Goal: Task Accomplishment & Management: Use online tool/utility

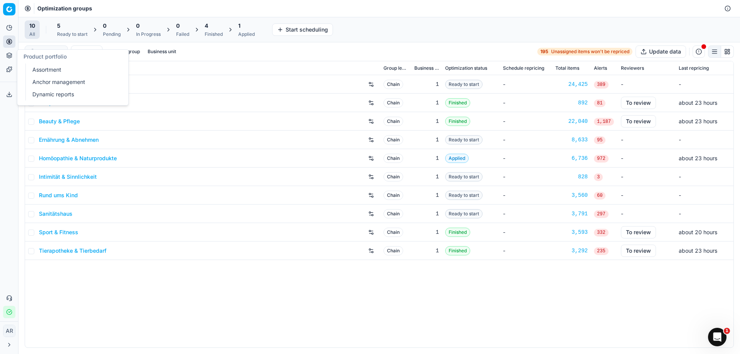
click at [51, 93] on link "Dynamic reports" at bounding box center [74, 94] width 90 height 11
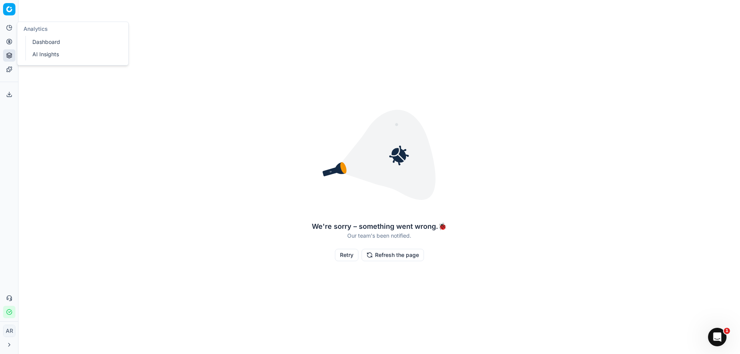
click at [41, 42] on link "Dashboard" at bounding box center [74, 42] width 90 height 11
click at [378, 252] on button "Refresh the page" at bounding box center [392, 255] width 62 height 12
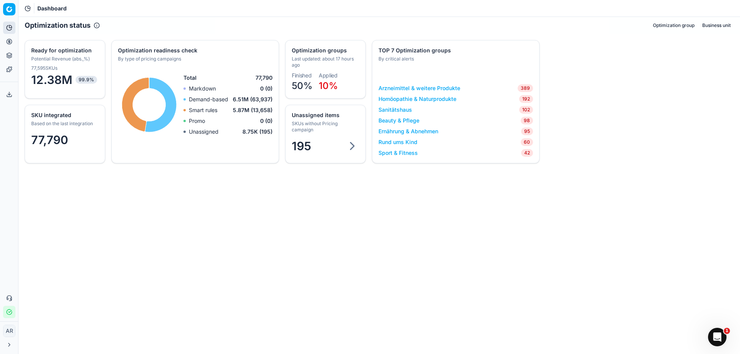
click at [308, 77] on dt "Finished" at bounding box center [302, 75] width 21 height 5
click at [26, 8] on icon at bounding box center [28, 8] width 6 height 6
click at [10, 25] on icon at bounding box center [9, 28] width 6 height 6
click at [64, 54] on link "AI Insights" at bounding box center [74, 54] width 90 height 11
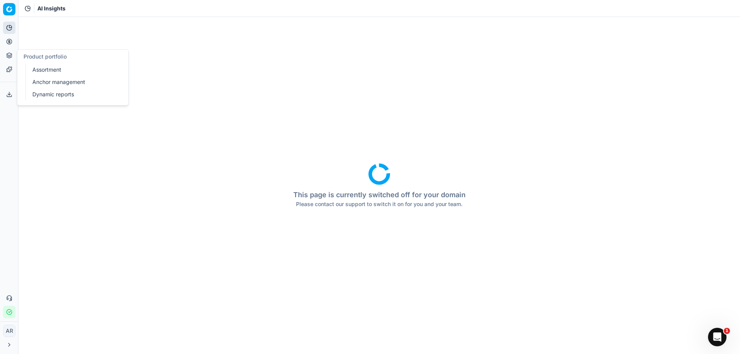
click at [10, 43] on icon at bounding box center [9, 42] width 6 height 6
click at [12, 55] on icon at bounding box center [9, 55] width 5 height 1
click at [12, 67] on icon at bounding box center [9, 69] width 6 height 6
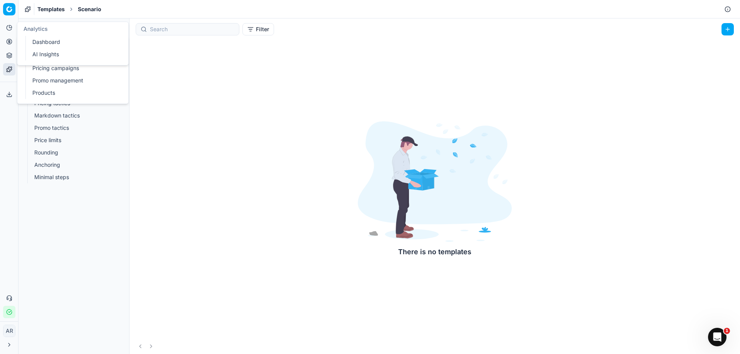
click at [12, 27] on icon at bounding box center [10, 26] width 3 height 3
click at [47, 41] on link "Dashboard" at bounding box center [74, 42] width 90 height 11
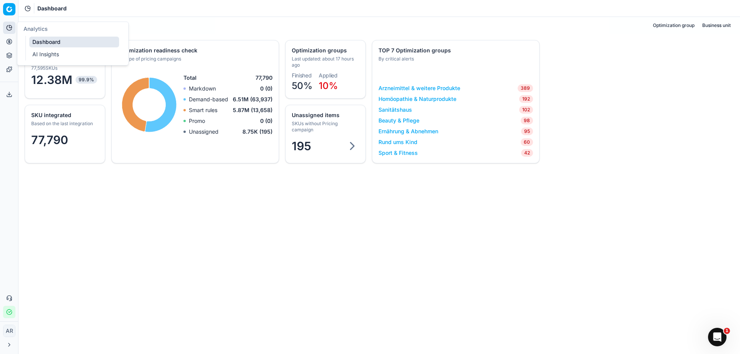
click at [5, 41] on button "Pricing" at bounding box center [9, 41] width 12 height 12
click at [47, 66] on link "Pricing campaigns" at bounding box center [74, 68] width 90 height 11
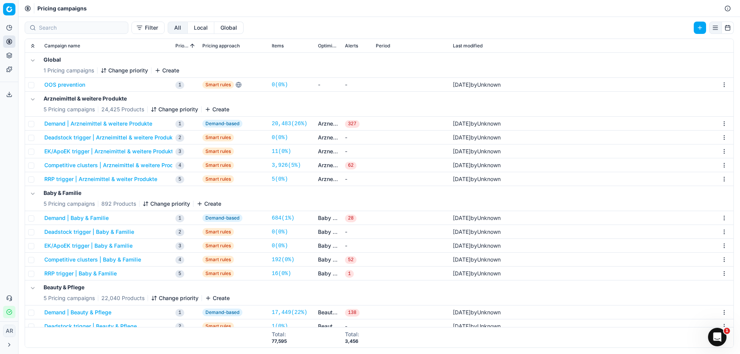
click at [697, 26] on button "button" at bounding box center [700, 28] width 12 height 12
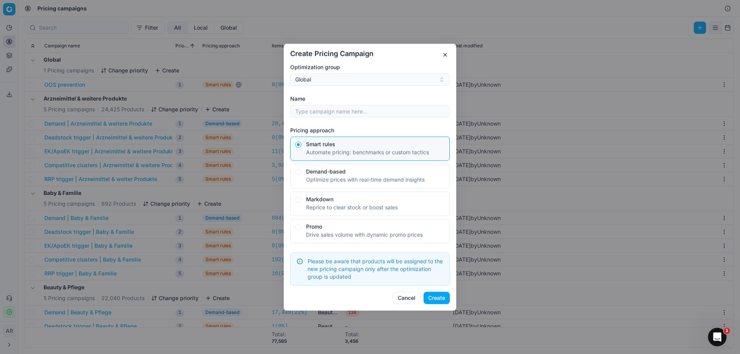
click at [380, 80] on div "Global" at bounding box center [365, 80] width 140 height 8
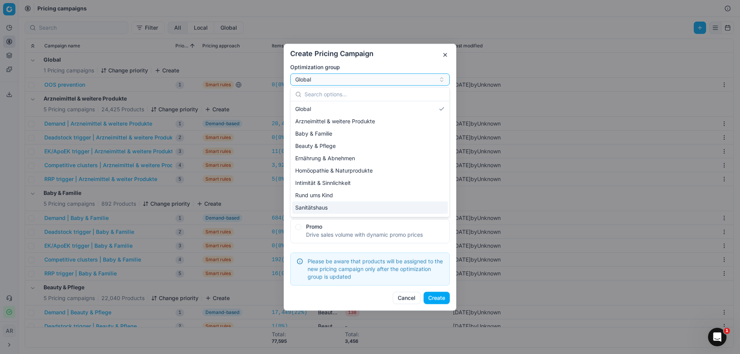
click at [336, 205] on div "Sanitätshaus" at bounding box center [370, 208] width 156 height 12
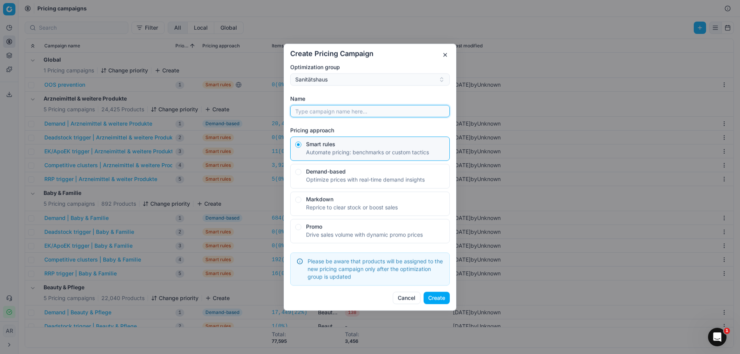
click at [346, 114] on input "Name" at bounding box center [370, 111] width 153 height 12
type input "Test Sanitätshaus Aylin"
click at [338, 147] on div "Smart rules Automate pricing: benchmarks or custom tactics" at bounding box center [369, 148] width 126 height 14
click at [301, 147] on button "Smart rules Automate pricing: benchmarks or custom tactics" at bounding box center [298, 144] width 6 height 6
click at [328, 169] on div "Demand-based" at bounding box center [367, 171] width 122 height 5
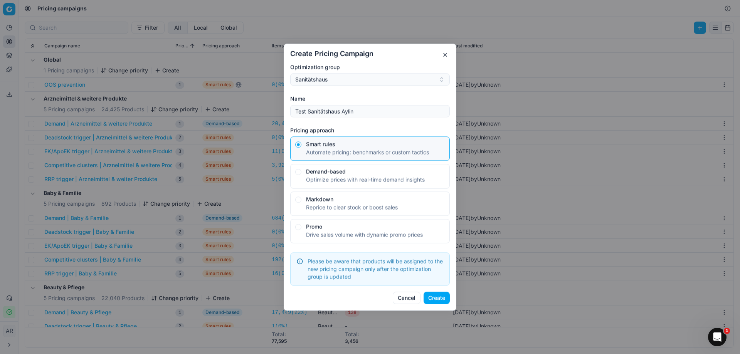
click at [301, 169] on button "Demand-based Optimize prices with real-time demand insights" at bounding box center [298, 172] width 6 height 6
radio input "false"
radio input "true"
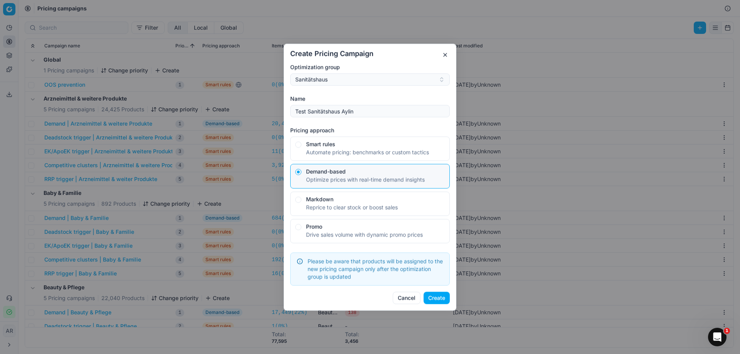
click at [433, 296] on button "Create" at bounding box center [436, 298] width 26 height 12
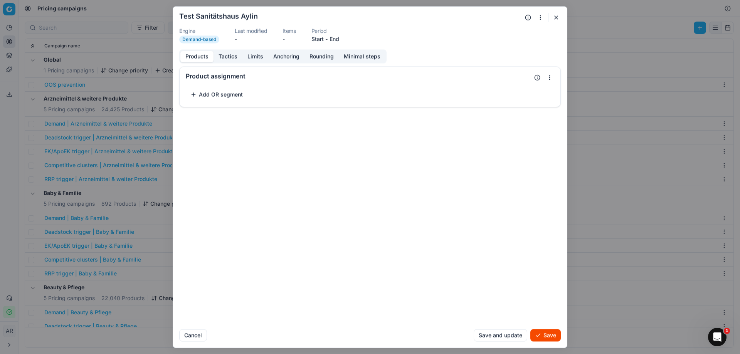
click at [198, 94] on button "Add OR segment" at bounding box center [217, 94] width 62 height 12
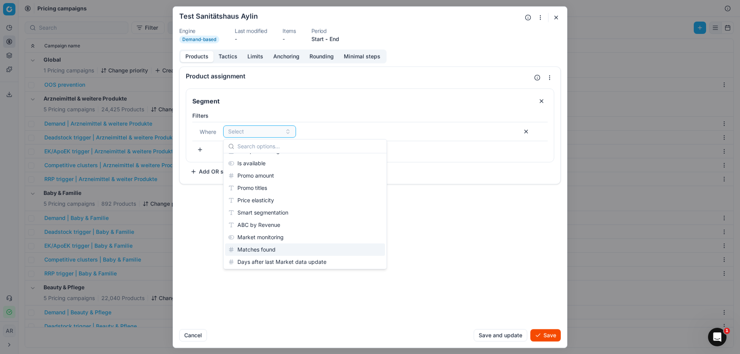
scroll to position [77, 0]
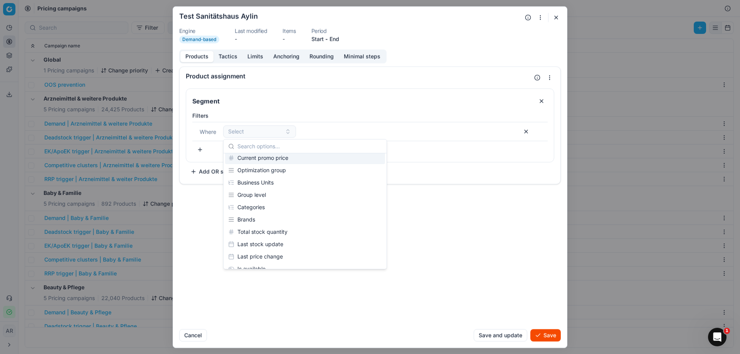
click at [202, 210] on div "Product assignment Segment Filters Where Select To pick up a sortable item, pre…" at bounding box center [370, 194] width 394 height 257
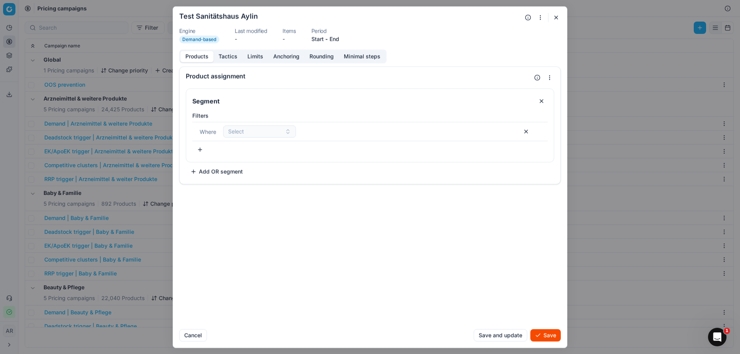
click at [553, 22] on form "We are saving PC settings. Please wait, it should take a few minutes Test Sanit…" at bounding box center [370, 177] width 394 height 341
click at [554, 15] on button "button" at bounding box center [555, 17] width 9 height 9
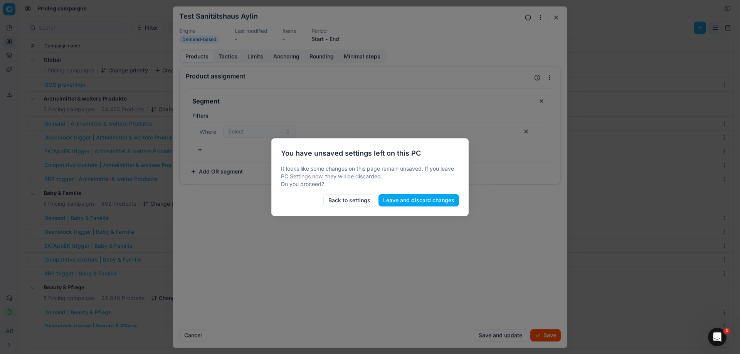
click at [409, 199] on button "Leave and discard changes" at bounding box center [418, 200] width 81 height 12
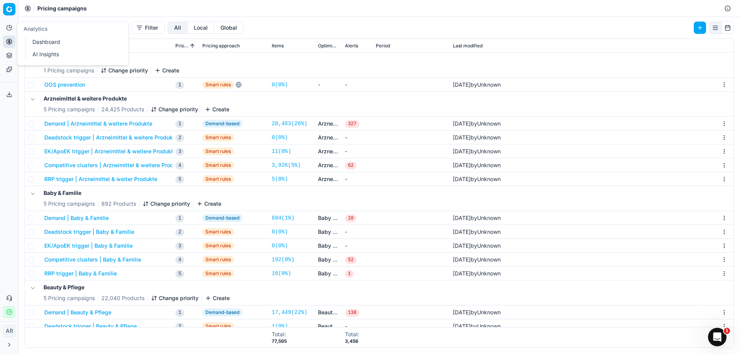
click at [7, 28] on icon at bounding box center [9, 27] width 5 height 5
click at [17, 43] on div "Analytics Dashboard AI Insights" at bounding box center [73, 44] width 112 height 44
click at [12, 43] on icon at bounding box center [9, 42] width 6 height 6
click at [40, 54] on link "Optimization groups" at bounding box center [74, 55] width 90 height 11
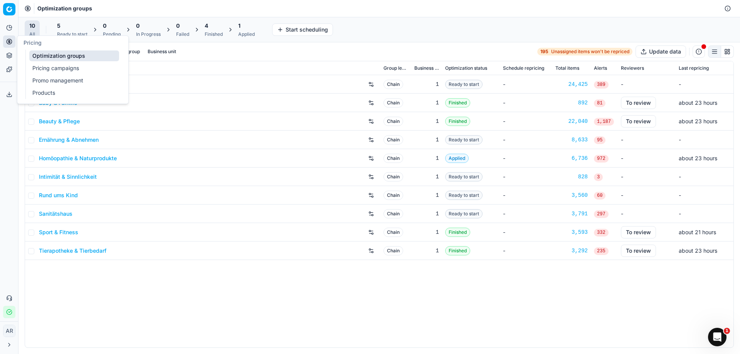
click at [8, 46] on button "Pricing" at bounding box center [9, 41] width 12 height 12
click at [64, 58] on link "Optimization groups" at bounding box center [74, 55] width 90 height 11
click at [51, 89] on link "Products" at bounding box center [74, 92] width 90 height 11
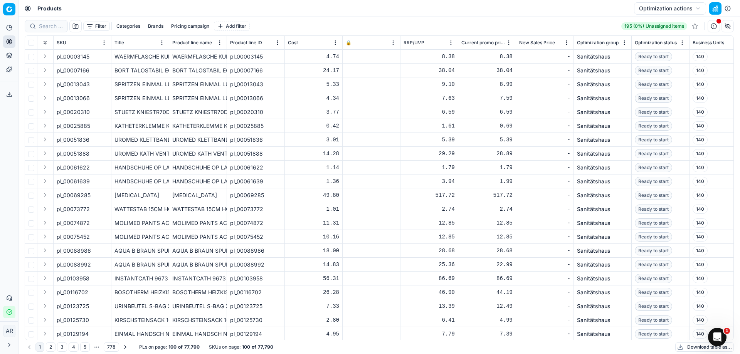
click at [712, 10] on button "button" at bounding box center [715, 8] width 12 height 12
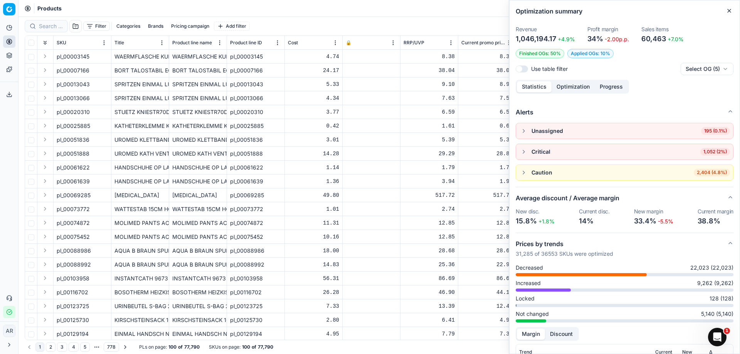
click at [7, 9] on html "Pricing platform Analytics Pricing Product portfolio Templates Export service 0…" at bounding box center [370, 177] width 740 height 354
click at [10, 13] on html "Pricing platform Analytics Pricing Product portfolio Templates Export service 0…" at bounding box center [370, 177] width 740 height 354
click at [13, 29] on button "Analytics" at bounding box center [9, 28] width 12 height 12
click at [15, 39] on button "Toggle Sidebar" at bounding box center [18, 177] width 6 height 354
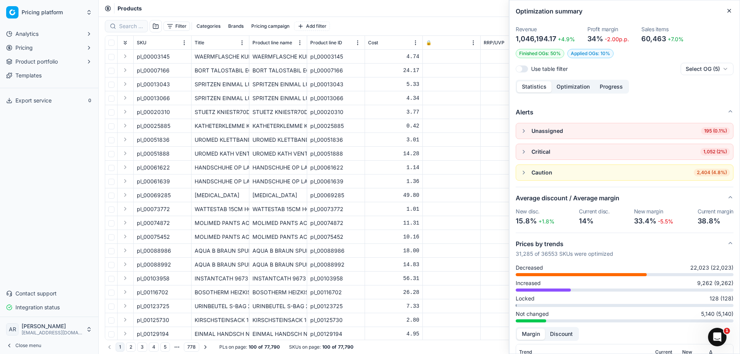
click at [18, 41] on ul "Analytics Pricing Product portfolio Templates" at bounding box center [49, 55] width 92 height 54
click at [20, 47] on span "Pricing" at bounding box center [23, 48] width 17 height 8
click at [34, 59] on link "Optimization groups" at bounding box center [49, 60] width 73 height 11
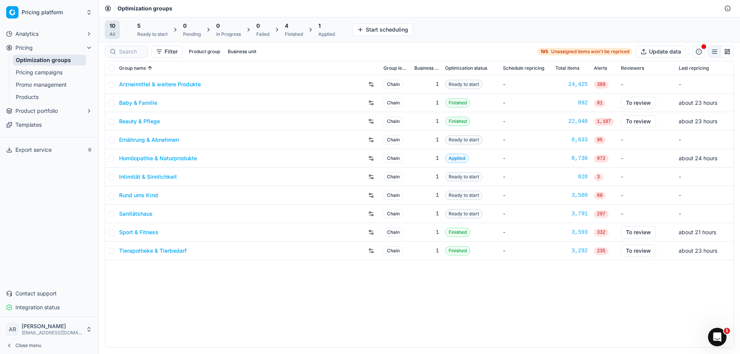
click at [37, 69] on link "Pricing campaigns" at bounding box center [49, 72] width 73 height 11
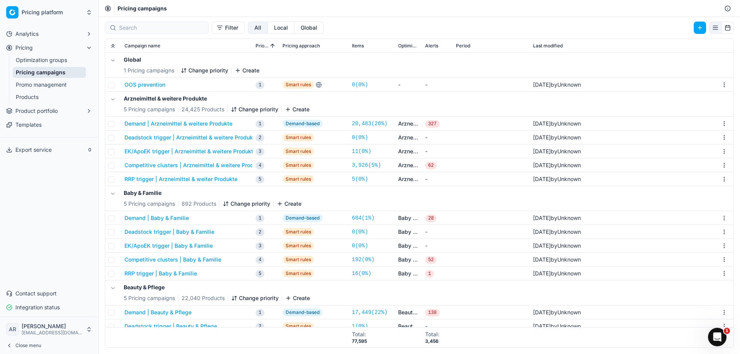
click at [30, 111] on span "Product portfolio" at bounding box center [36, 111] width 42 height 8
click at [698, 27] on button "button" at bounding box center [700, 28] width 12 height 12
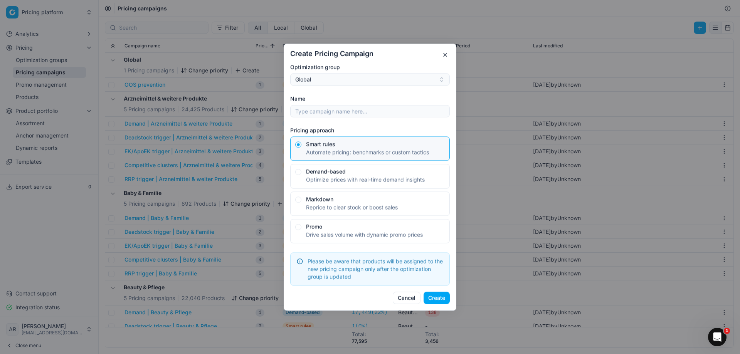
click at [446, 55] on button "button" at bounding box center [444, 54] width 9 height 9
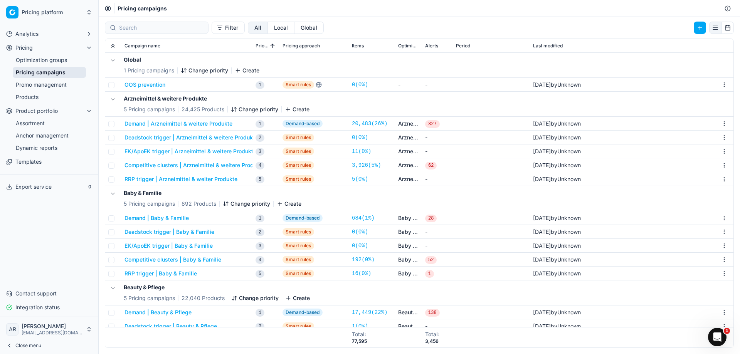
click at [43, 61] on link "Optimization groups" at bounding box center [49, 60] width 73 height 11
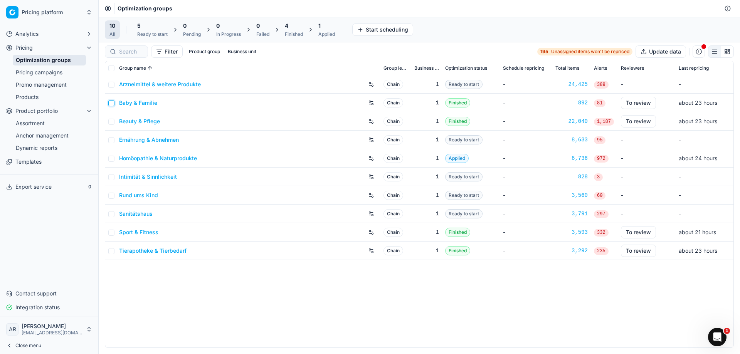
click at [111, 101] on input "checkbox" at bounding box center [111, 103] width 6 height 6
checkbox input "true"
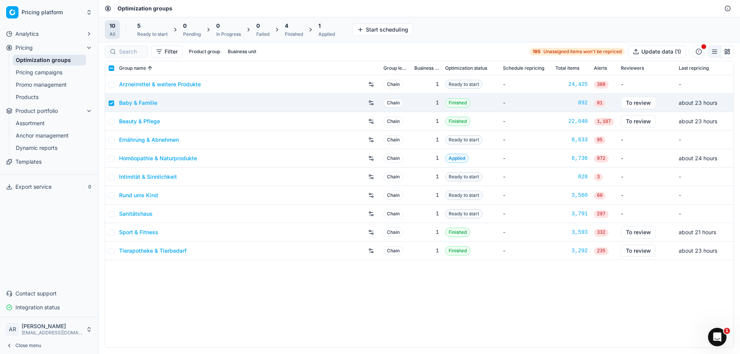
click at [118, 37] on div "10 All" at bounding box center [112, 29] width 15 height 18
click at [124, 102] on link "Baby & Familie" at bounding box center [138, 103] width 38 height 8
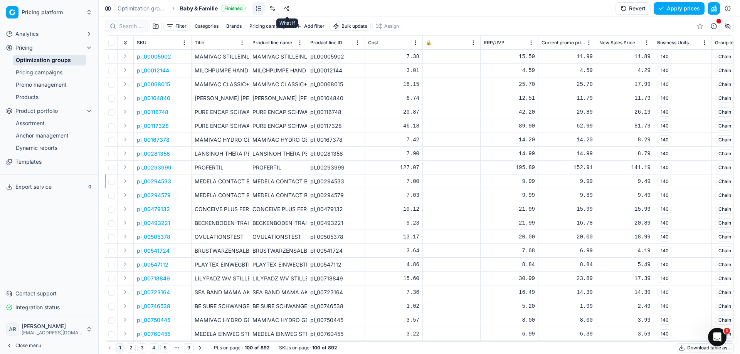
click at [288, 8] on link at bounding box center [286, 8] width 12 height 12
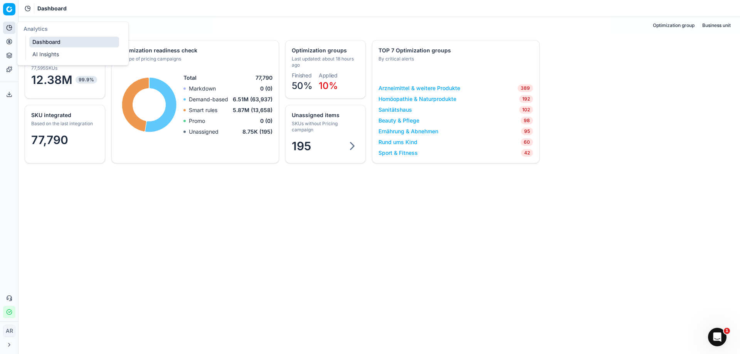
click at [10, 29] on icon at bounding box center [9, 28] width 6 height 6
click at [12, 40] on circle at bounding box center [9, 41] width 5 height 5
click at [63, 57] on link "Optimization groups" at bounding box center [74, 55] width 90 height 11
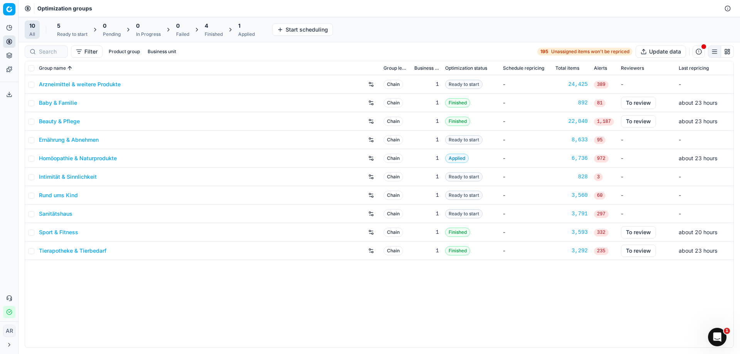
click at [65, 215] on link "Sanitätshaus" at bounding box center [56, 214] width 34 height 8
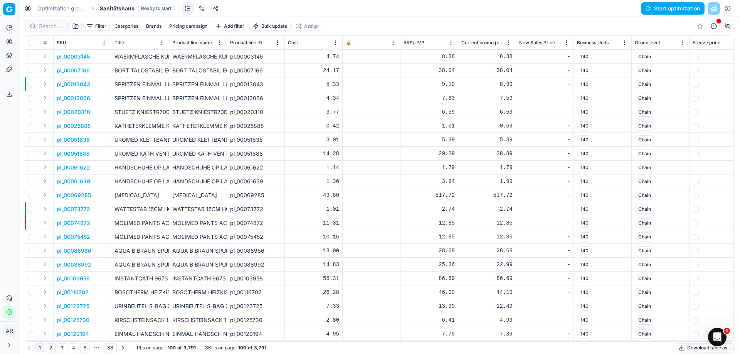
click at [66, 9] on link "Optimization groups" at bounding box center [61, 9] width 49 height 8
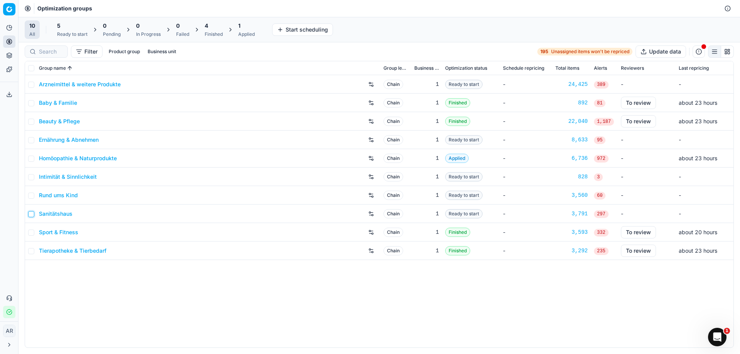
click at [32, 215] on input "checkbox" at bounding box center [31, 214] width 6 height 6
checkbox input "true"
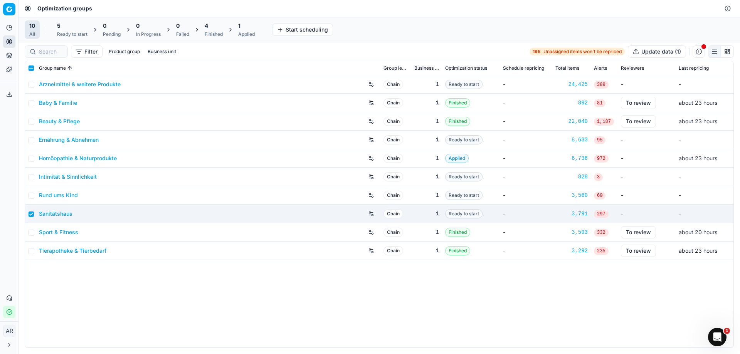
click at [53, 213] on link "Sanitätshaus" at bounding box center [56, 214] width 34 height 8
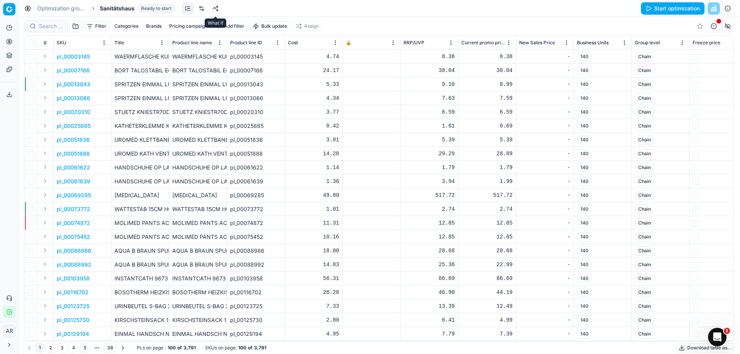
click at [214, 9] on link at bounding box center [215, 8] width 12 height 12
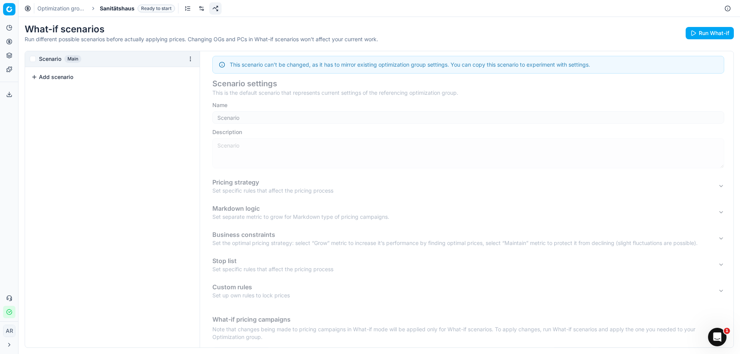
click at [223, 65] on icon at bounding box center [222, 65] width 6 height 6
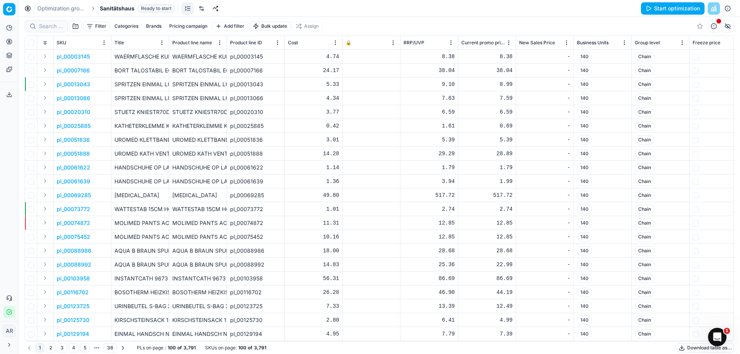
click at [202, 7] on link at bounding box center [201, 8] width 12 height 12
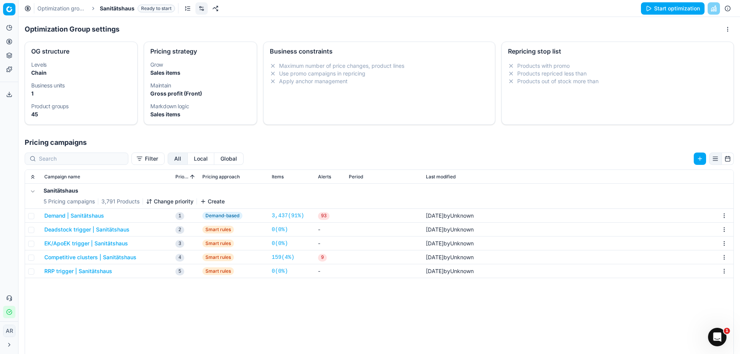
click at [91, 213] on button "Demand | Sanitätshaus" at bounding box center [74, 216] width 60 height 8
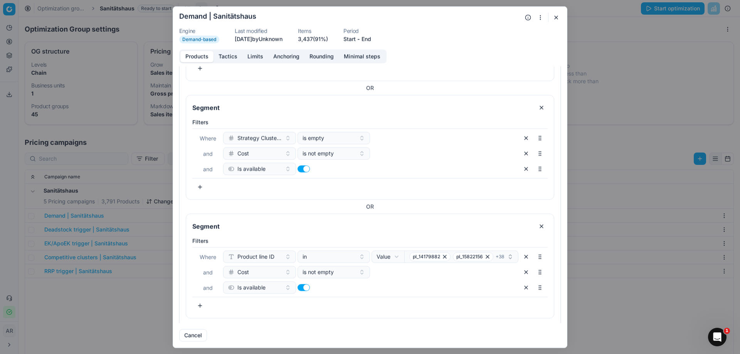
scroll to position [145, 0]
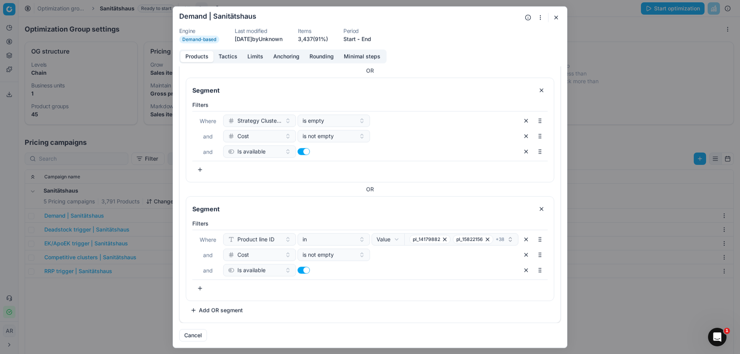
click at [236, 57] on button "Tactics" at bounding box center [227, 56] width 29 height 11
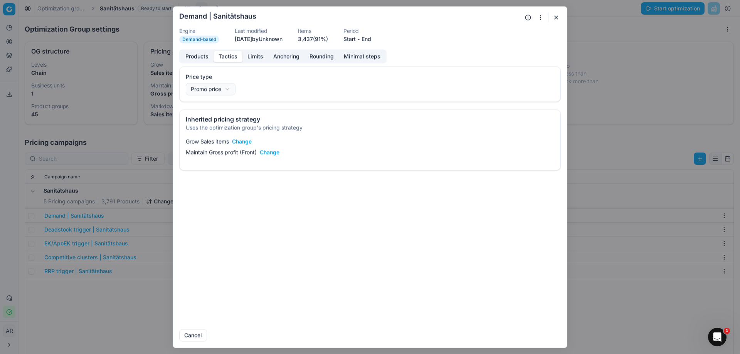
click at [250, 56] on button "Limits" at bounding box center [255, 56] width 26 height 11
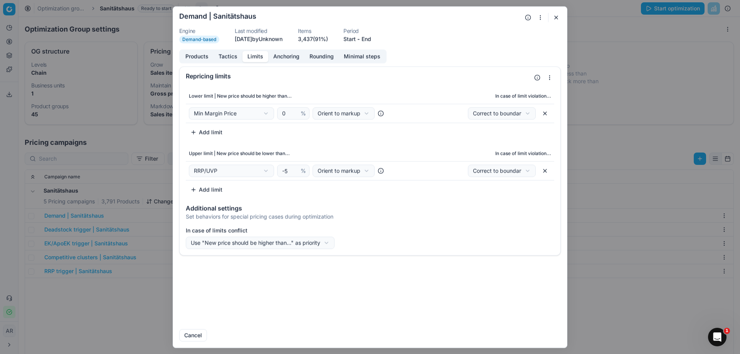
click at [278, 55] on button "Anchoring" at bounding box center [286, 56] width 36 height 11
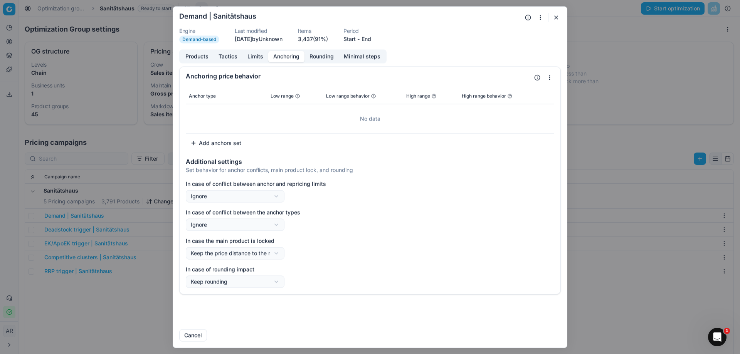
click at [306, 57] on button "Rounding" at bounding box center [321, 56] width 34 height 11
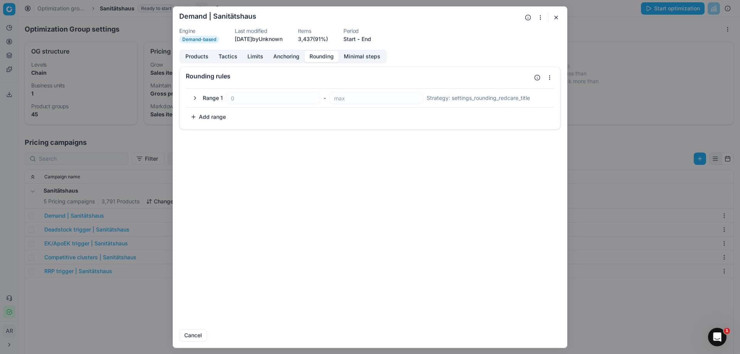
click at [350, 55] on button "Minimal steps" at bounding box center [362, 56] width 47 height 11
click at [185, 55] on button "Products" at bounding box center [196, 56] width 33 height 11
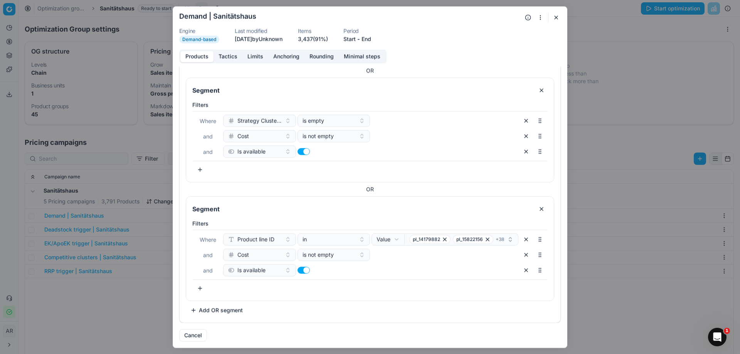
click at [191, 332] on button "Cancel" at bounding box center [193, 335] width 28 height 12
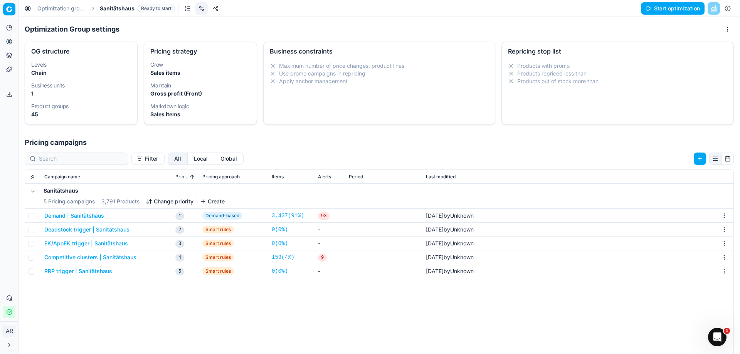
click at [77, 228] on button "Deadstock trigger | Sanitätshaus" at bounding box center [86, 230] width 85 height 8
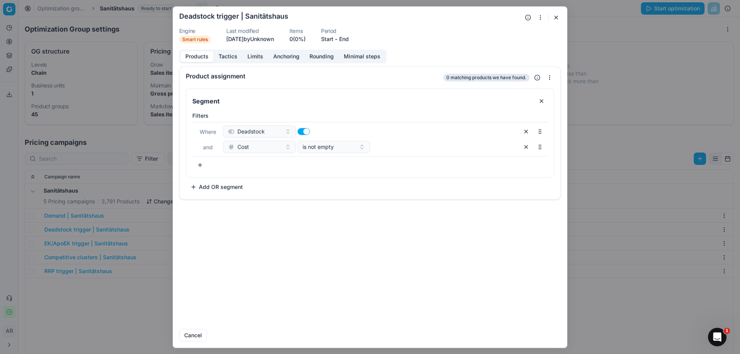
click at [223, 55] on button "Tactics" at bounding box center [227, 56] width 29 height 11
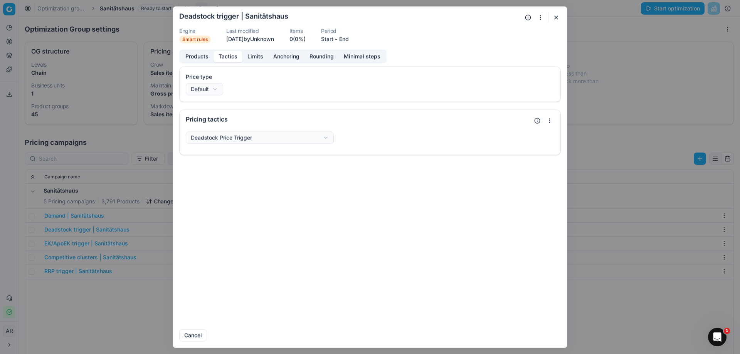
click at [262, 54] on button "Limits" at bounding box center [255, 56] width 26 height 11
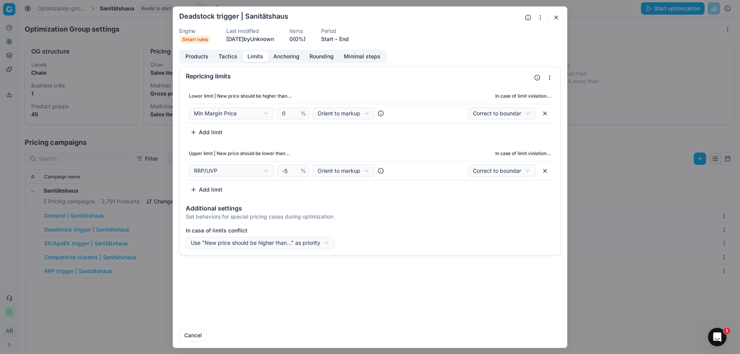
click at [284, 55] on button "Anchoring" at bounding box center [286, 56] width 36 height 11
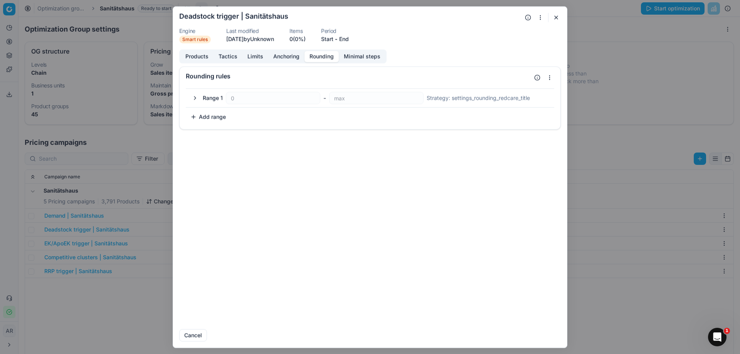
click at [314, 54] on button "Rounding" at bounding box center [321, 56] width 34 height 11
click at [349, 54] on button "Minimal steps" at bounding box center [362, 56] width 47 height 11
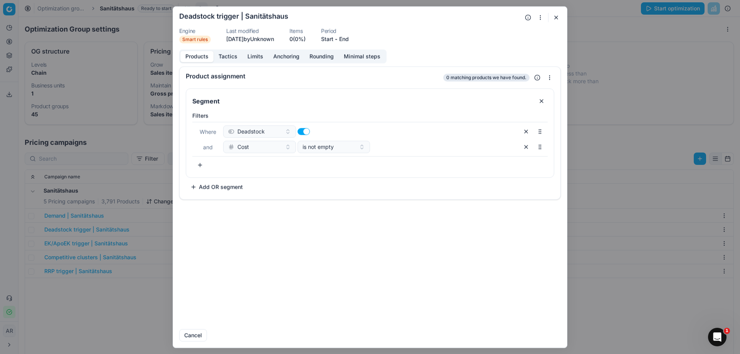
click at [199, 57] on button "Products" at bounding box center [196, 56] width 33 height 11
click at [230, 57] on button "Tactics" at bounding box center [227, 56] width 29 height 11
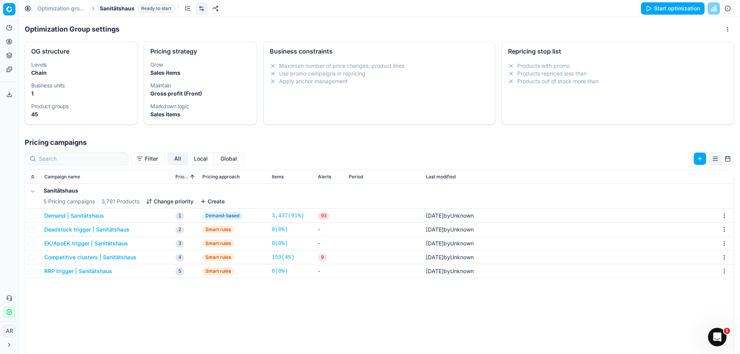
click at [78, 131] on div "We are saving PC settings. Please wait, it should take a few minutes Deadstock …" at bounding box center [370, 177] width 740 height 354
click at [73, 219] on button "Demand | Sanitätshaus" at bounding box center [74, 216] width 60 height 8
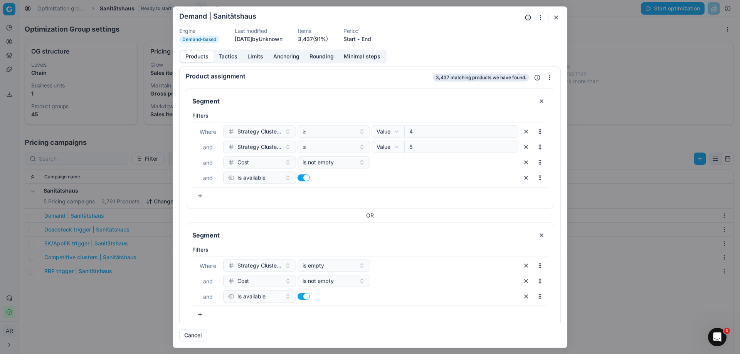
click at [87, 270] on div "We are saving PC settings. Please wait, it should take a few minutes Demand | S…" at bounding box center [370, 177] width 740 height 354
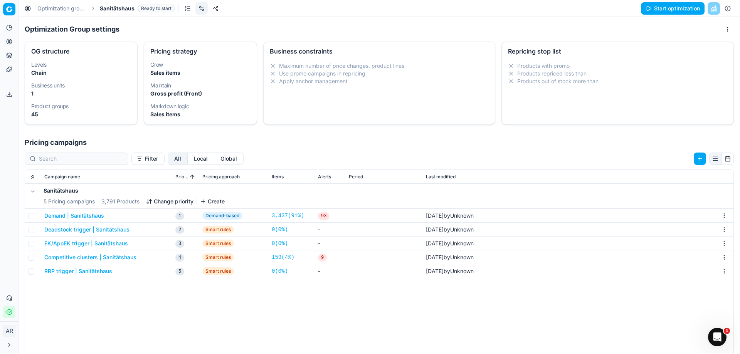
click at [67, 243] on button "EK/ApoEK trigger | Sanitätshaus" at bounding box center [86, 244] width 84 height 8
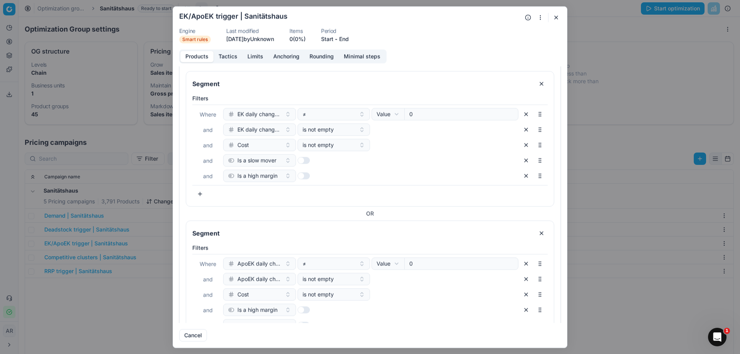
scroll to position [0, 0]
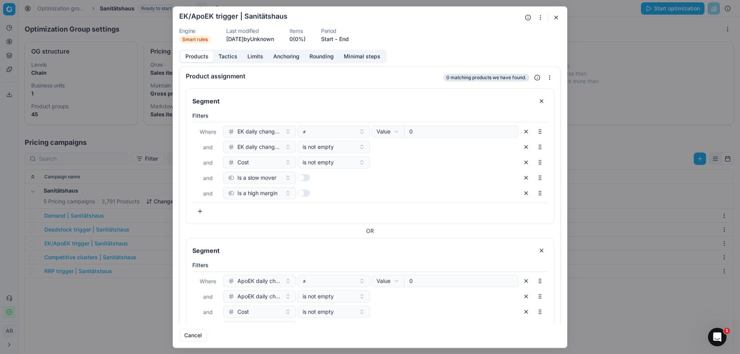
click at [236, 57] on button "Tactics" at bounding box center [227, 56] width 29 height 11
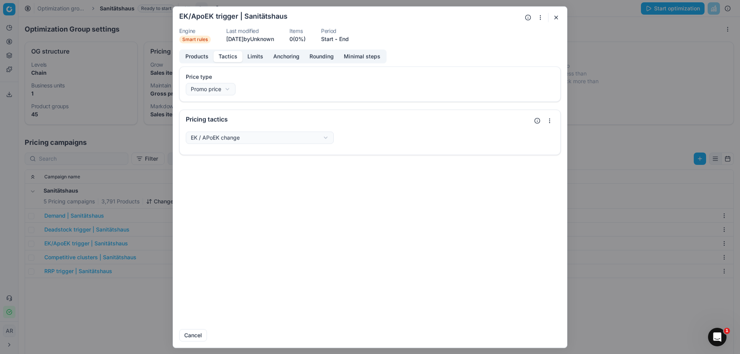
click at [257, 55] on button "Limits" at bounding box center [255, 56] width 26 height 11
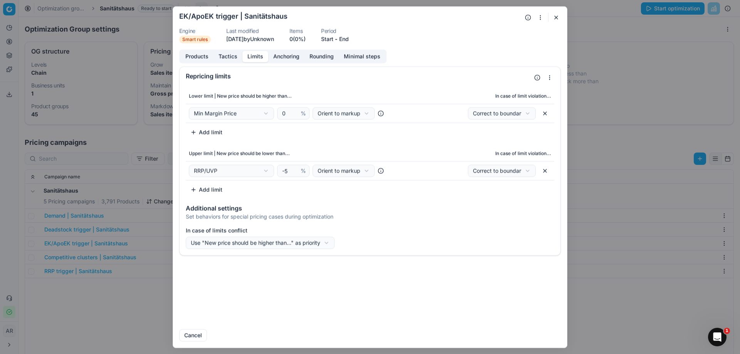
click at [286, 57] on button "Anchoring" at bounding box center [286, 56] width 36 height 11
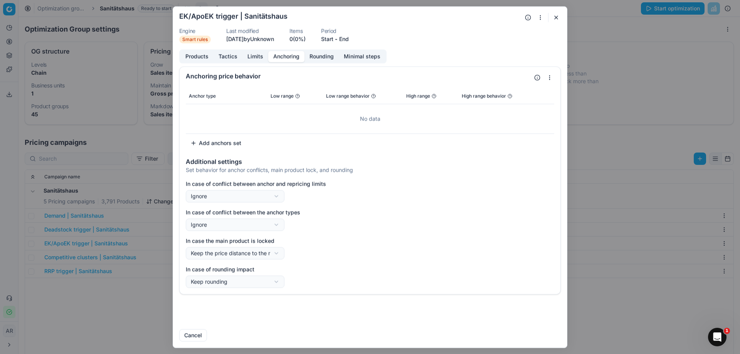
click at [306, 57] on button "Rounding" at bounding box center [321, 56] width 34 height 11
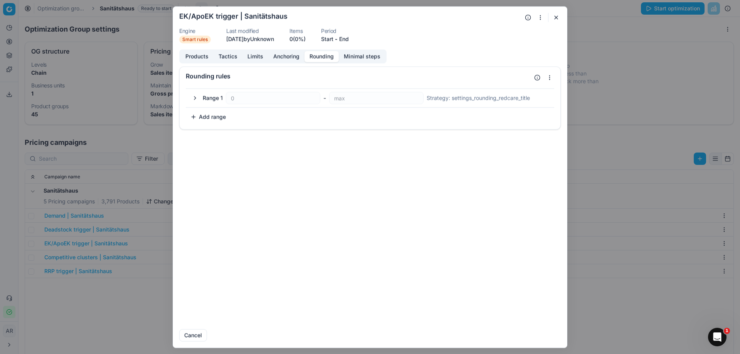
click at [345, 56] on button "Minimal steps" at bounding box center [362, 56] width 47 height 11
click at [202, 56] on button "Products" at bounding box center [196, 56] width 33 height 11
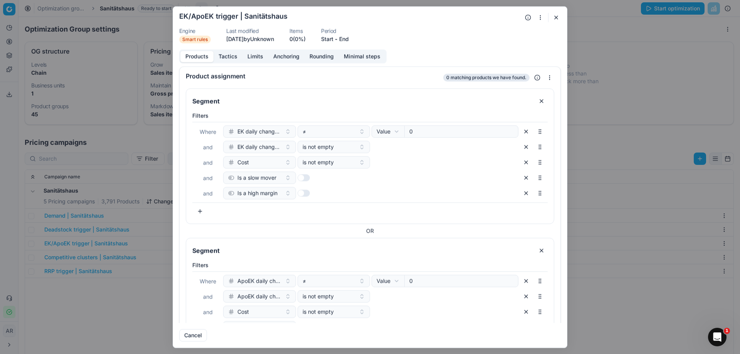
click at [561, 16] on form "We are saving PC settings. Please wait, it should take a few minutes EK/ApoEK t…" at bounding box center [370, 177] width 394 height 341
click at [556, 18] on button "button" at bounding box center [555, 17] width 9 height 9
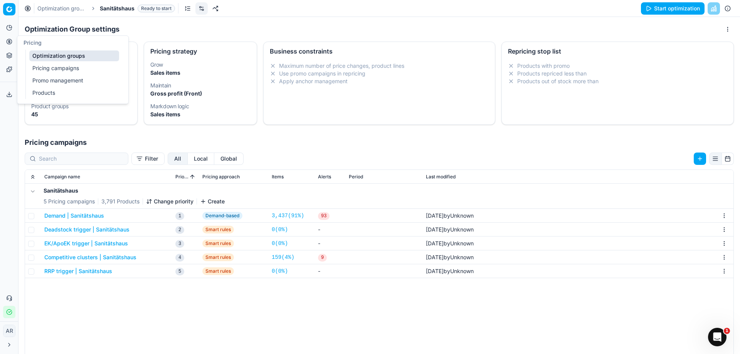
click at [8, 39] on icon at bounding box center [9, 42] width 6 height 6
click at [51, 55] on link "Optimization groups" at bounding box center [74, 55] width 90 height 11
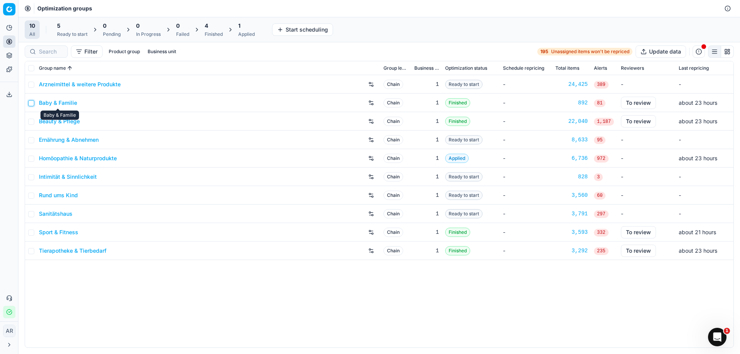
click at [29, 105] on input "checkbox" at bounding box center [31, 103] width 6 height 6
checkbox input "true"
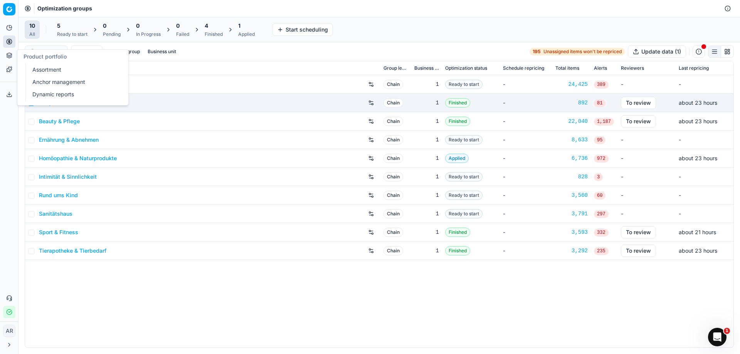
click at [8, 54] on icon at bounding box center [9, 55] width 6 height 6
click at [12, 30] on icon at bounding box center [9, 28] width 6 height 6
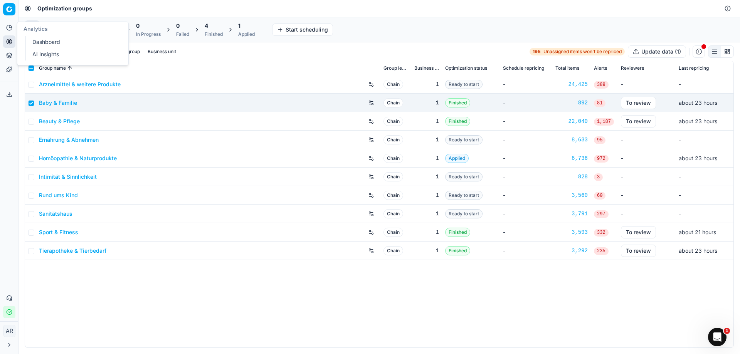
click at [10, 41] on icon at bounding box center [9, 42] width 6 height 6
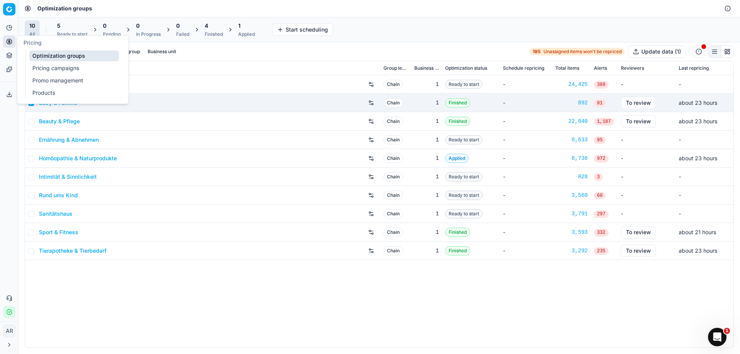
click at [9, 56] on icon at bounding box center [9, 55] width 6 height 6
click at [41, 69] on link "Assortment" at bounding box center [74, 69] width 90 height 11
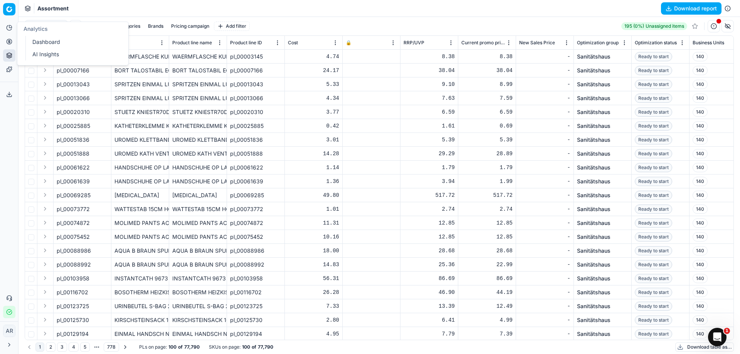
click at [8, 27] on icon at bounding box center [9, 28] width 6 height 6
click at [12, 42] on circle at bounding box center [9, 41] width 5 height 5
click at [41, 53] on link "Optimization groups" at bounding box center [74, 55] width 90 height 11
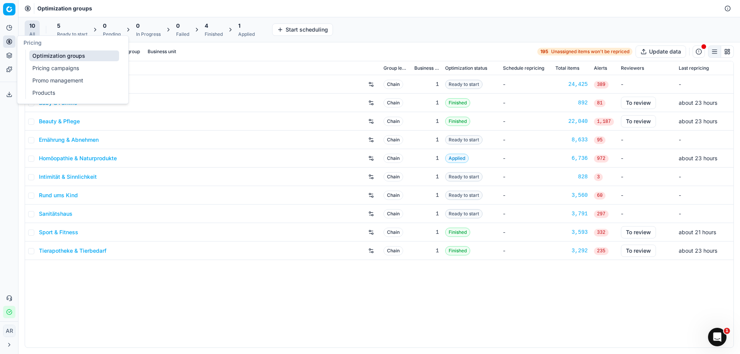
click at [38, 92] on link "Products" at bounding box center [74, 92] width 90 height 11
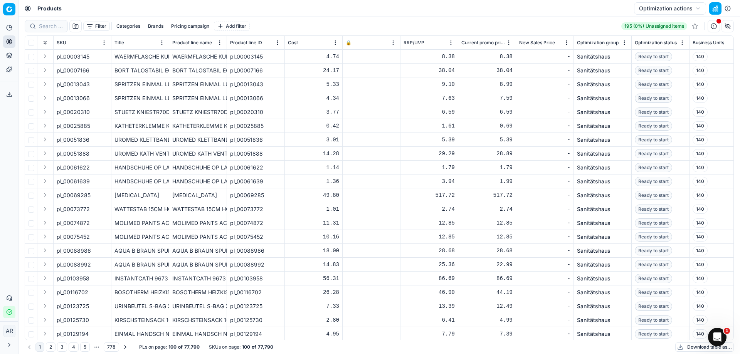
click at [713, 10] on button "button" at bounding box center [715, 8] width 12 height 12
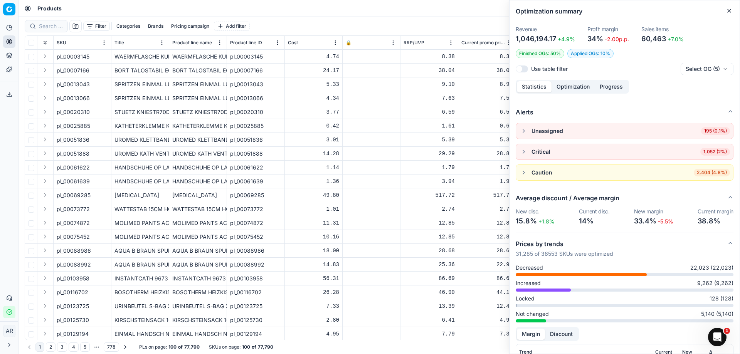
click at [521, 69] on button "button" at bounding box center [522, 69] width 12 height 7
click at [105, 27] on button "Filter" at bounding box center [96, 26] width 27 height 9
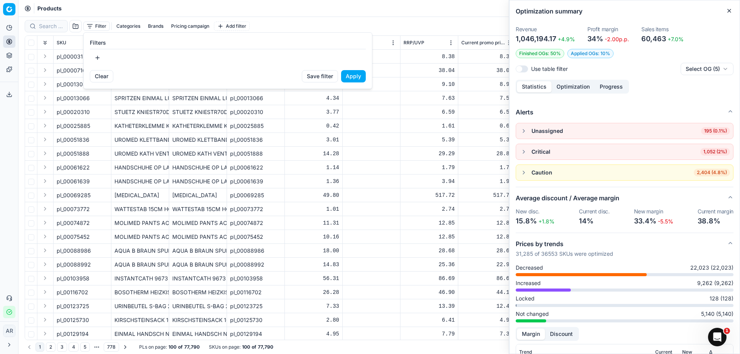
click at [121, 26] on html "Pricing platform Analytics Pricing Product portfolio Templates Export service 0…" at bounding box center [370, 177] width 740 height 354
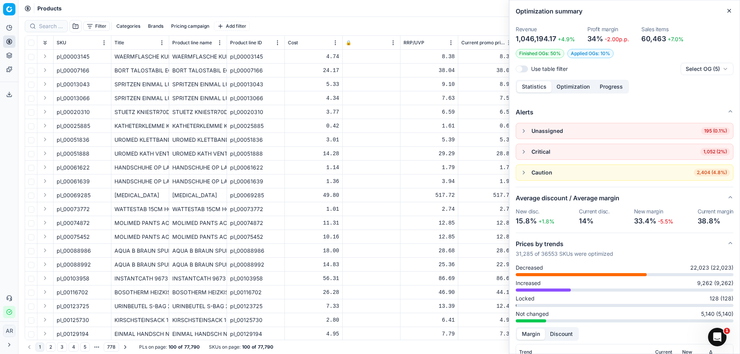
click at [110, 26] on div "Filter Categories Brands Pricing campaign Add filter" at bounding box center [137, 26] width 225 height 12
click at [106, 27] on button "Filter" at bounding box center [96, 26] width 27 height 9
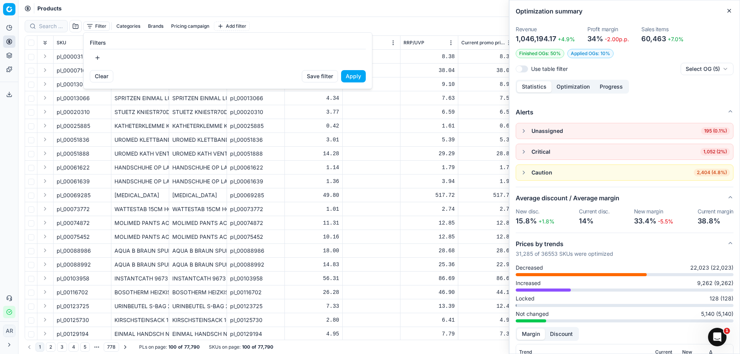
click at [97, 59] on button "button" at bounding box center [97, 58] width 15 height 12
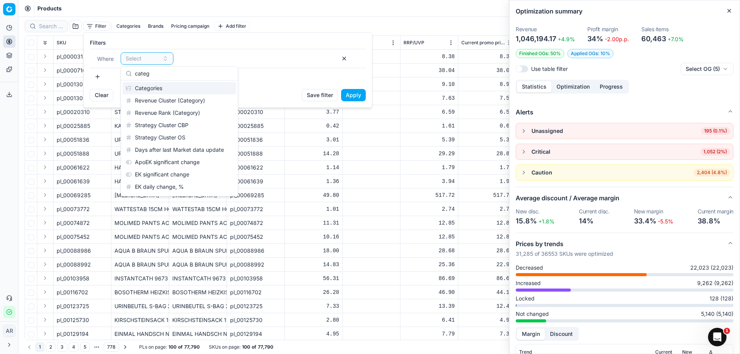
type input "categ"
click at [161, 87] on div "Categories" at bounding box center [180, 88] width 114 height 12
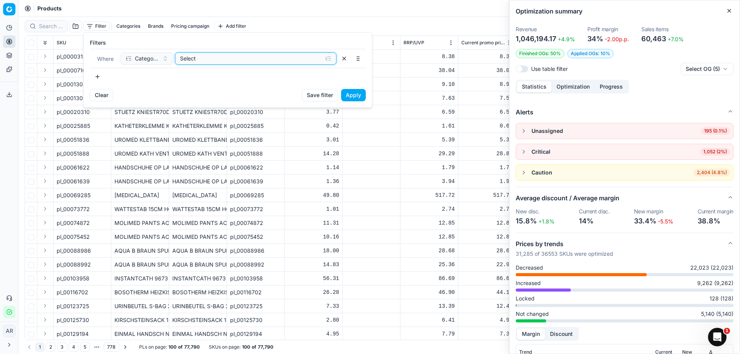
click at [209, 60] on div "Select" at bounding box center [249, 59] width 139 height 8
click at [208, 87] on span "categories" at bounding box center [208, 88] width 27 height 7
click at [192, 87] on input "categories" at bounding box center [189, 88] width 6 height 6
click at [208, 87] on span "categories" at bounding box center [208, 88] width 27 height 7
click at [192, 87] on input "categories" at bounding box center [189, 88] width 6 height 6
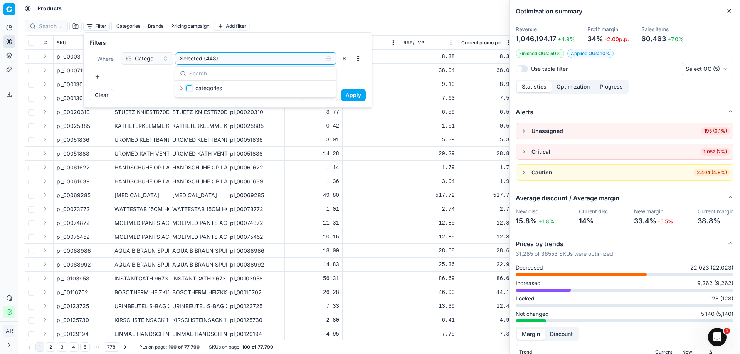
checkbox input "false"
click at [198, 76] on input at bounding box center [260, 74] width 142 height 8
click at [181, 89] on icon "button" at bounding box center [182, 88] width 2 height 3
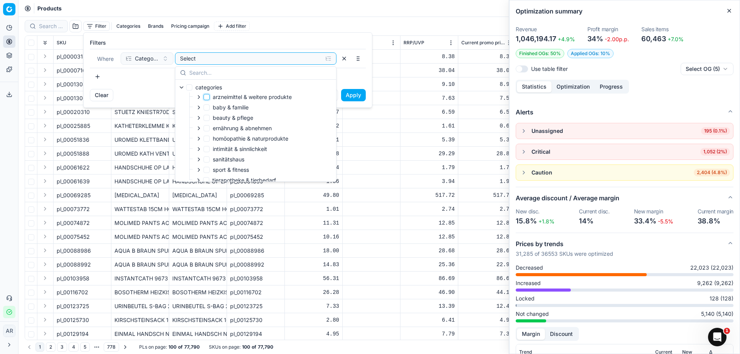
click at [205, 95] on input "arzneimittel & weitere produkte" at bounding box center [206, 97] width 6 height 6
checkbox input "true"
click at [362, 92] on button "Apply" at bounding box center [353, 95] width 25 height 12
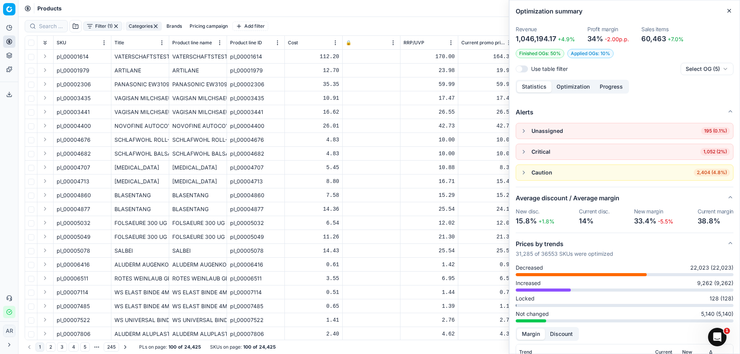
click at [519, 68] on button "button" at bounding box center [522, 69] width 12 height 7
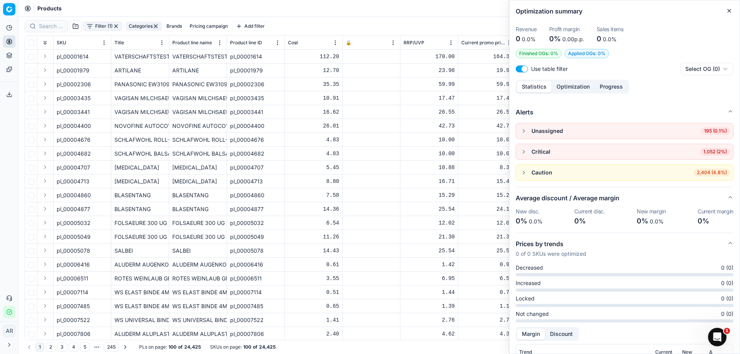
drag, startPoint x: 155, startPoint y: 25, endPoint x: 140, endPoint y: 27, distance: 15.1
click at [156, 25] on button "button" at bounding box center [156, 26] width 6 height 6
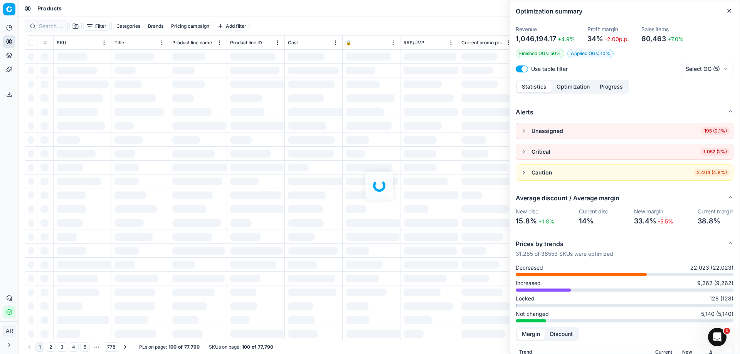
click at [106, 27] on div at bounding box center [378, 185] width 721 height 337
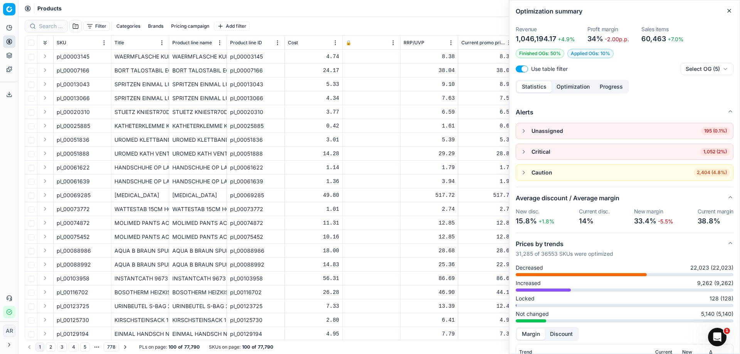
click at [125, 27] on button "Categories" at bounding box center [128, 26] width 30 height 9
click at [70, 54] on icon "button" at bounding box center [71, 53] width 6 height 6
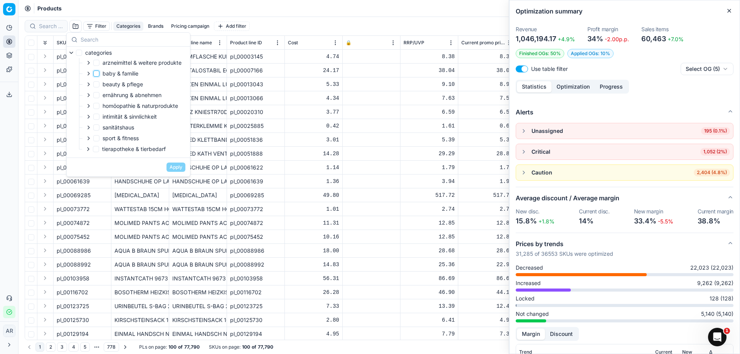
click at [94, 71] on input "baby & familie" at bounding box center [96, 74] width 6 height 6
checkbox input "true"
click at [175, 169] on button "Apply" at bounding box center [175, 167] width 19 height 9
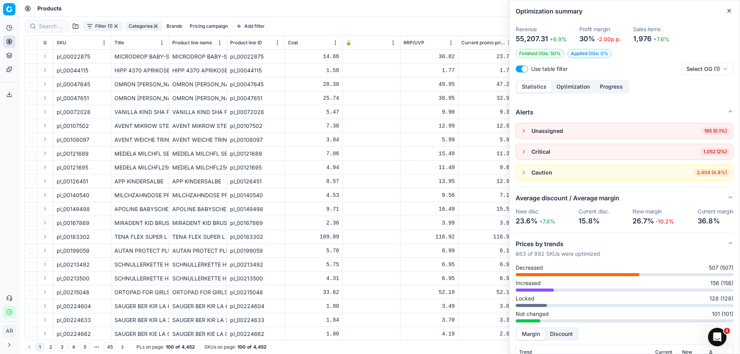
click at [522, 69] on button "button" at bounding box center [522, 69] width 12 height 7
